Goal: Information Seeking & Learning: Learn about a topic

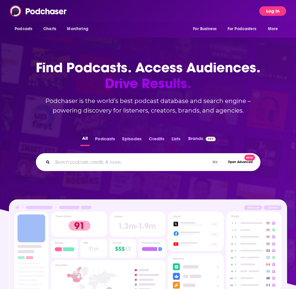
click at [277, 12] on button "Log In" at bounding box center [272, 11] width 27 height 10
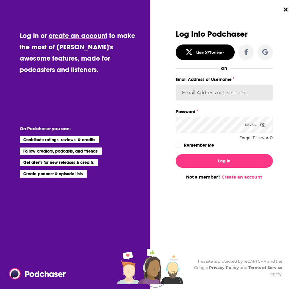
type input "[EMAIL_ADDRESS][DOMAIN_NAME]"
click at [180, 144] on label "Dialog" at bounding box center [178, 145] width 5 height 5
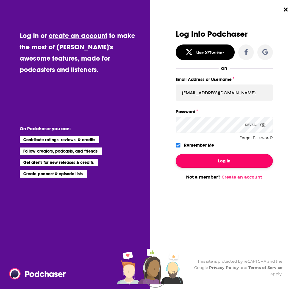
click at [209, 159] on button "Log In" at bounding box center [225, 161] width 98 height 14
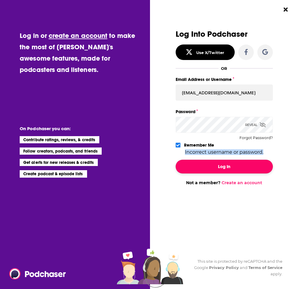
click at [191, 168] on button "Log In" at bounding box center [225, 167] width 98 height 14
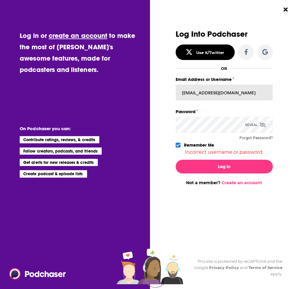
drag, startPoint x: 231, startPoint y: 92, endPoint x: 223, endPoint y: 87, distance: 9.6
click at [231, 92] on input "[EMAIL_ADDRESS][DOMAIN_NAME]" at bounding box center [225, 92] width 98 height 16
click at [216, 94] on input "[EMAIL_ADDRESS][DOMAIN_NAME]" at bounding box center [225, 92] width 98 height 16
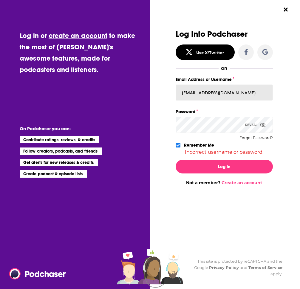
click at [216, 94] on input "[EMAIL_ADDRESS][DOMAIN_NAME]" at bounding box center [225, 92] width 98 height 16
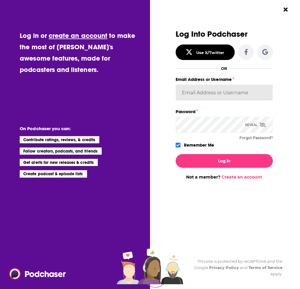
paste input "[EMAIL_ADDRESS][DOMAIN_NAME]"
type input "[EMAIL_ADDRESS][DOMAIN_NAME]"
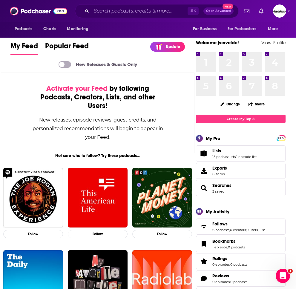
click at [140, 6] on div "⌘ K Open Advanced New" at bounding box center [156, 11] width 163 height 14
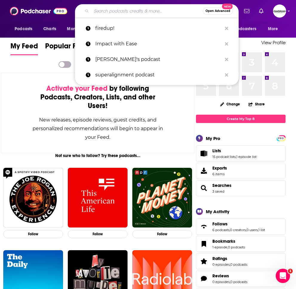
click at [138, 9] on input "Search podcasts, credits, & more..." at bounding box center [146, 11] width 111 height 10
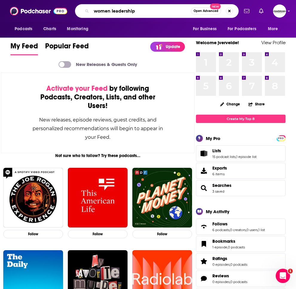
type input "women leadership"
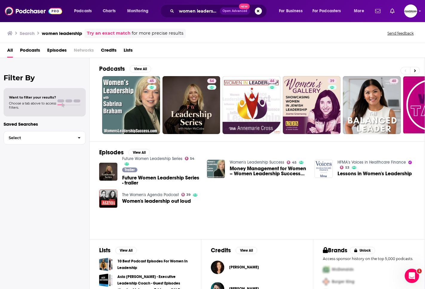
click at [24, 51] on span "Podcasts" at bounding box center [30, 51] width 20 height 12
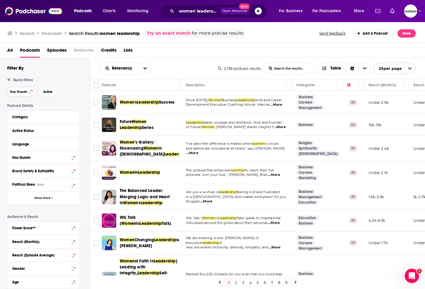
click at [18, 91] on span "Has Guests" at bounding box center [18, 91] width 17 height 3
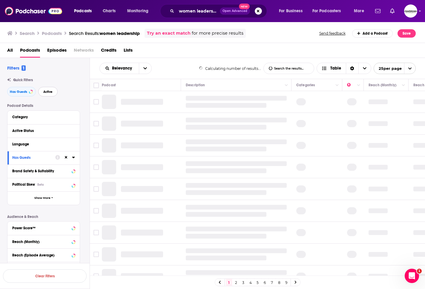
click at [47, 91] on span "Active" at bounding box center [47, 91] width 9 height 3
click at [73, 144] on icon at bounding box center [73, 143] width 3 height 1
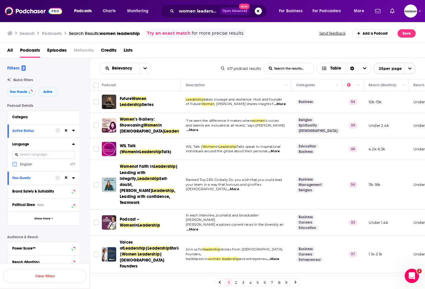
click at [13, 165] on icon at bounding box center [15, 164] width 4 height 3
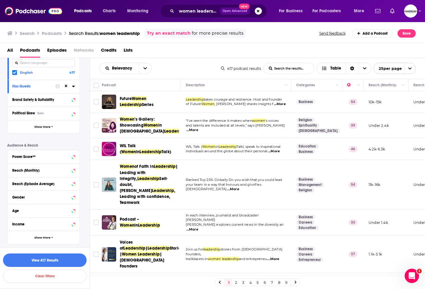
scroll to position [92, 0]
click at [41, 123] on button "Show More" at bounding box center [43, 125] width 72 height 13
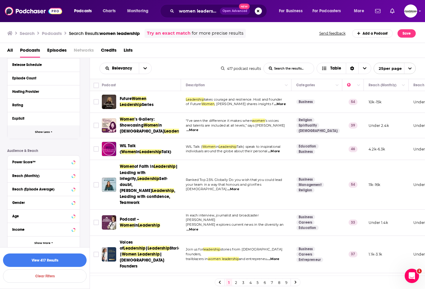
scroll to position [213, 0]
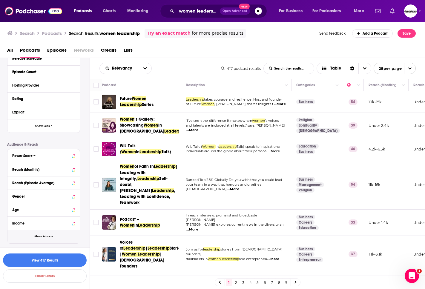
click at [47, 238] on button "Show More" at bounding box center [43, 236] width 72 height 13
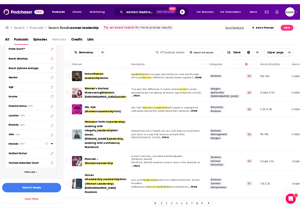
scroll to position [307, 0]
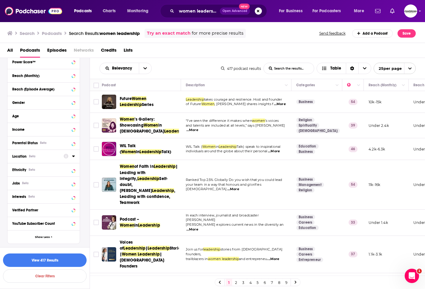
click at [72, 156] on icon at bounding box center [73, 156] width 3 height 5
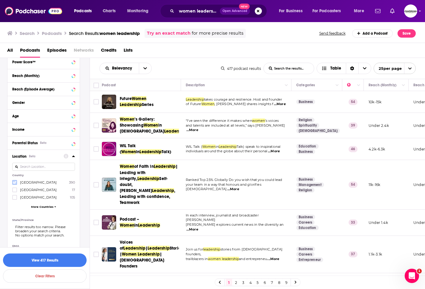
click at [13, 184] on icon at bounding box center [15, 183] width 4 height 4
click at [63, 259] on button "View 390 Results" at bounding box center [45, 259] width 84 height 13
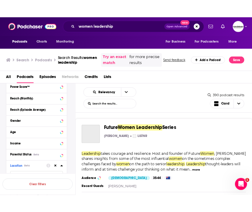
scroll to position [307, 0]
